Goal: Task Accomplishment & Management: Manage account settings

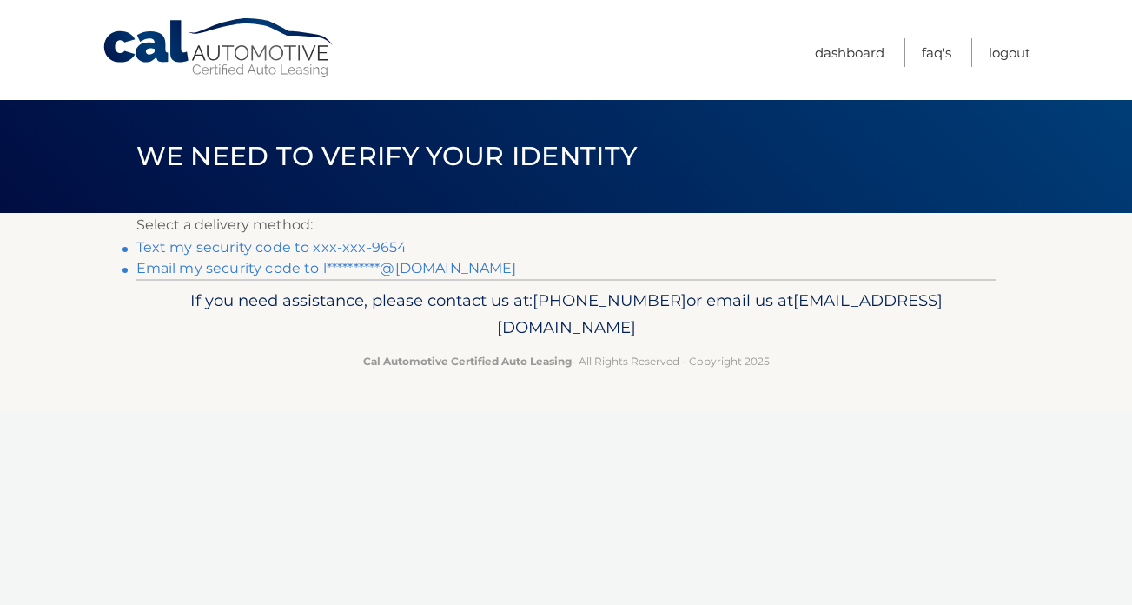
click at [376, 244] on link "Text my security code to xxx-xxx-9654" at bounding box center [271, 247] width 271 height 17
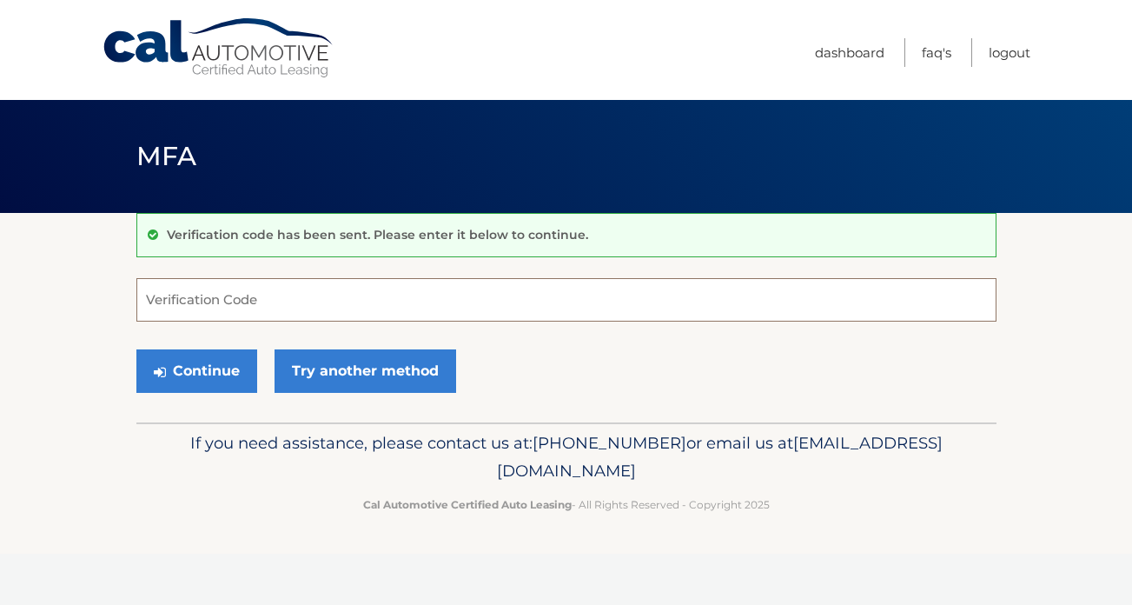
click at [273, 316] on input "Verification Code" at bounding box center [566, 299] width 860 height 43
type input "914612"
click at [217, 369] on button "Continue" at bounding box center [196, 370] width 121 height 43
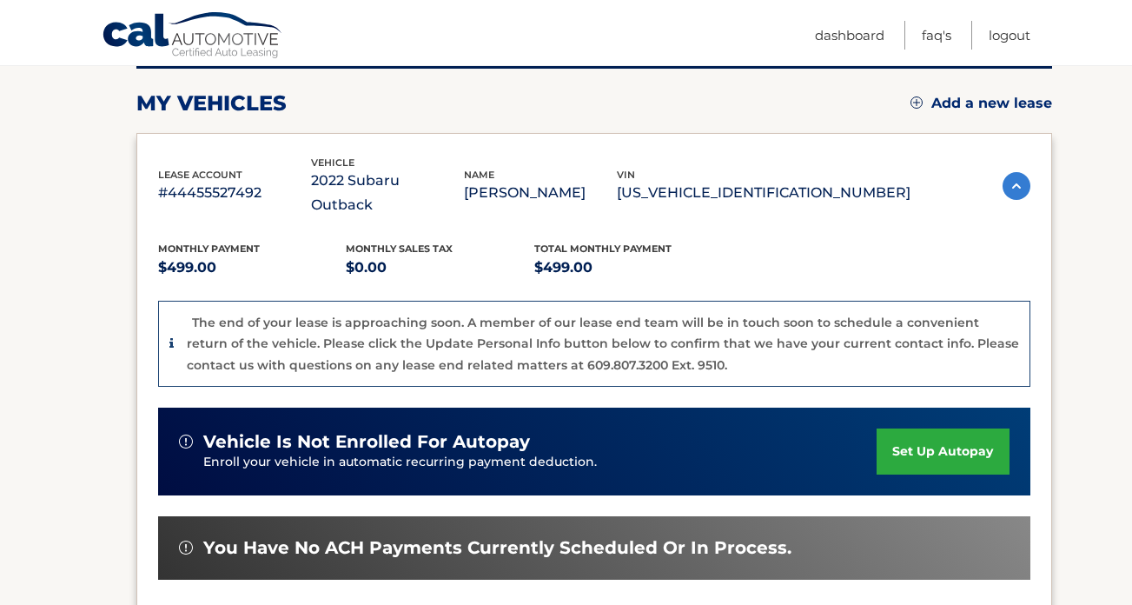
scroll to position [225, 0]
